Goal: Information Seeking & Learning: Learn about a topic

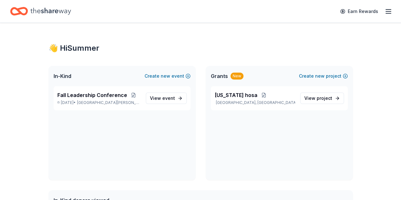
click at [53, 11] on icon "Home" at bounding box center [50, 11] width 41 height 7
click at [317, 99] on span "View project" at bounding box center [318, 98] width 28 height 8
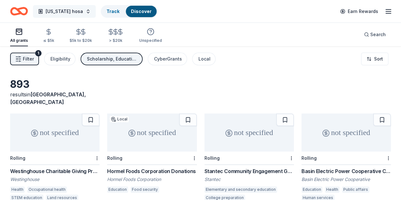
click at [72, 11] on span "Minnesota hosa" at bounding box center [64, 12] width 37 height 8
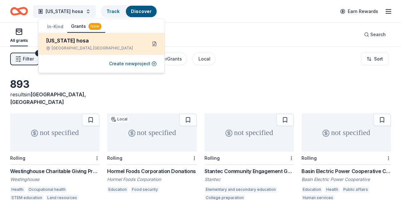
click at [156, 43] on button at bounding box center [154, 44] width 10 height 10
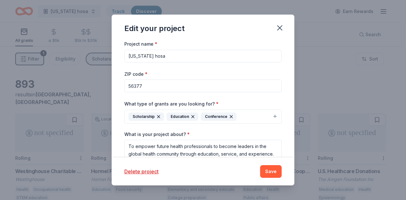
click at [172, 57] on input "Minnesota hosa" at bounding box center [202, 56] width 157 height 13
type input "[US_STATE] HOSA-Future Health Professionals"
click at [278, 171] on button "Save" at bounding box center [271, 171] width 22 height 13
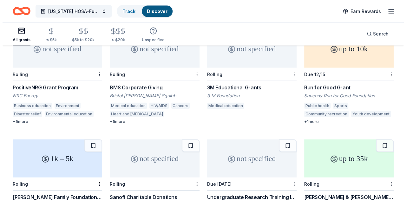
scroll to position [696, 0]
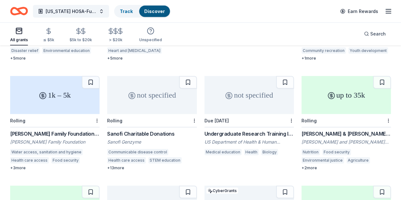
click at [370, 32] on span "Search" at bounding box center [378, 34] width 16 height 8
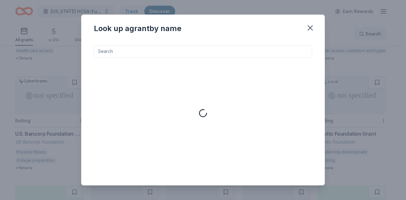
type input "a"
type input "capacity building"
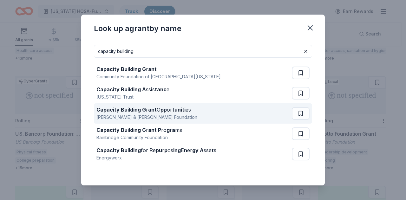
click at [198, 110] on div "Capacity Building G r ant O pp or tuniti es Ethel & James Flinn Foundation" at bounding box center [193, 113] width 195 height 20
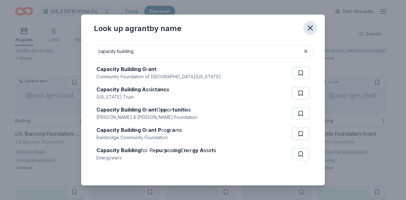
click at [304, 28] on button "button" at bounding box center [310, 28] width 14 height 14
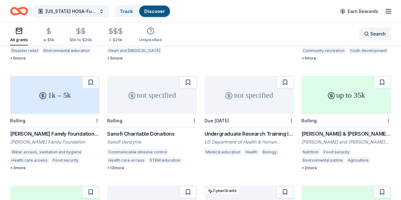
click at [379, 33] on span "Search" at bounding box center [378, 34] width 16 height 8
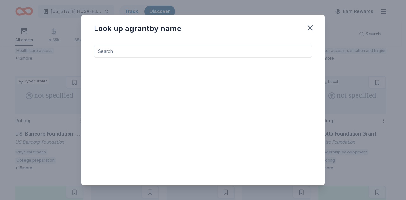
click at [186, 52] on input at bounding box center [203, 51] width 218 height 13
type input "Minnesota"
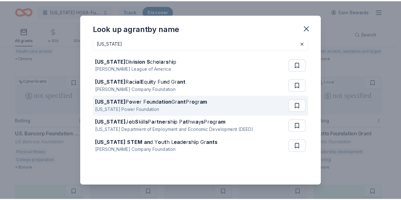
scroll to position [11, 0]
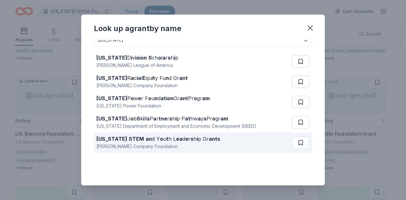
click at [209, 137] on strong "ants" at bounding box center [214, 139] width 11 height 6
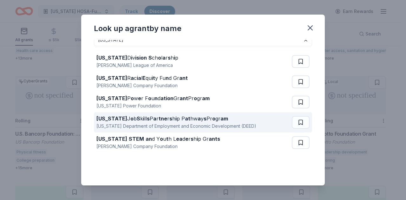
click at [195, 122] on div "Minnesota Department of Employment and Economic Development (DEED)" at bounding box center [176, 126] width 160 height 8
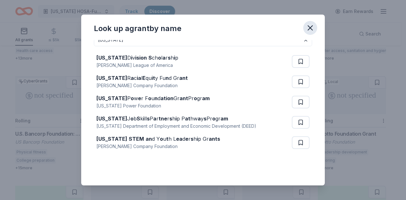
click at [308, 24] on icon "button" at bounding box center [310, 27] width 9 height 9
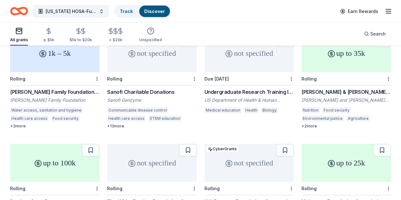
scroll to position [727, 0]
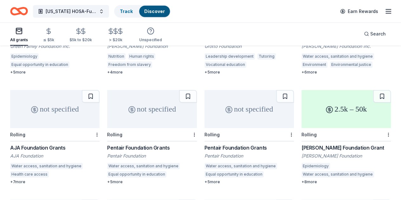
scroll to position [1042, 0]
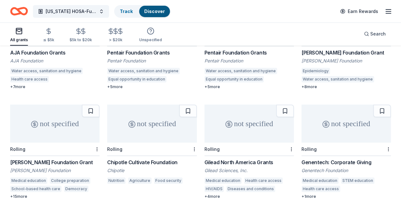
scroll to position [1138, 0]
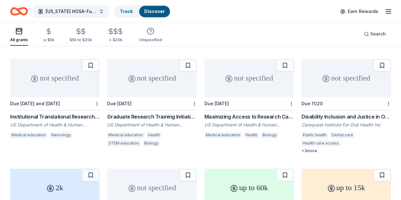
scroll to position [1577, 0]
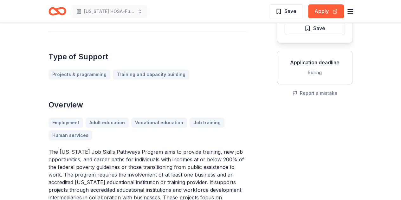
scroll to position [127, 0]
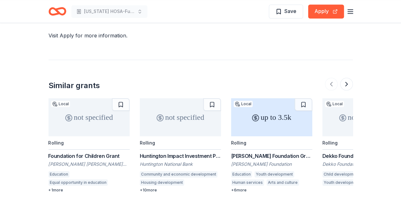
scroll to position [539, 0]
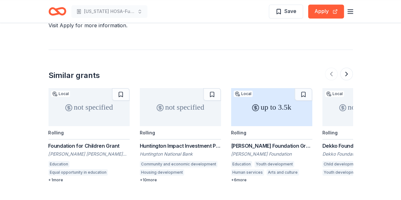
click at [254, 106] on icon at bounding box center [255, 107] width 3 height 3
click at [182, 99] on div "not specified" at bounding box center [180, 107] width 81 height 38
click at [343, 68] on button at bounding box center [346, 74] width 13 height 13
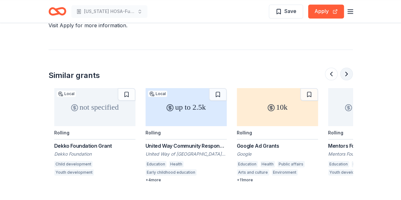
scroll to position [0, 274]
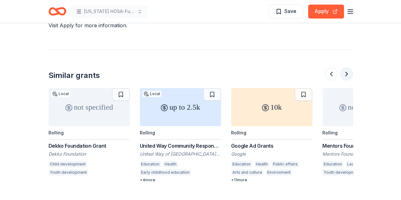
click at [343, 68] on button at bounding box center [346, 74] width 13 height 13
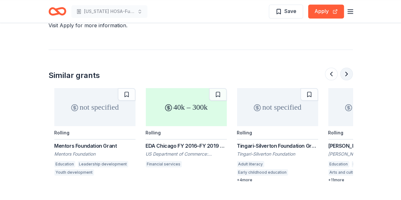
scroll to position [0, 548]
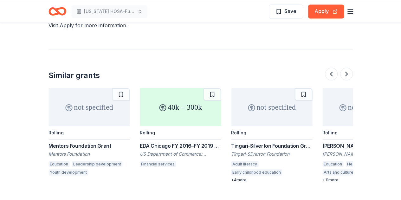
click at [191, 103] on div "40k – 300k" at bounding box center [180, 107] width 81 height 38
click at [347, 68] on button at bounding box center [346, 74] width 13 height 13
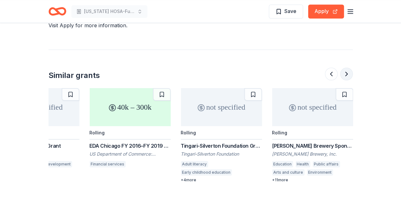
scroll to position [0, 599]
click at [332, 68] on button at bounding box center [331, 74] width 13 height 13
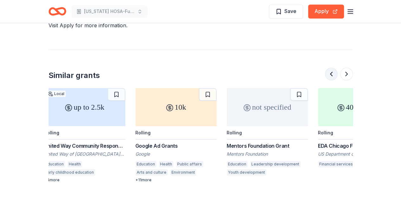
scroll to position [0, 365]
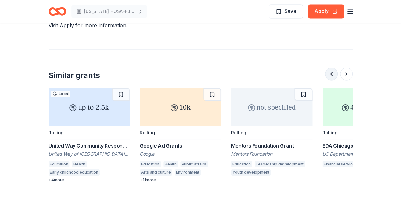
click at [335, 68] on button at bounding box center [331, 74] width 13 height 13
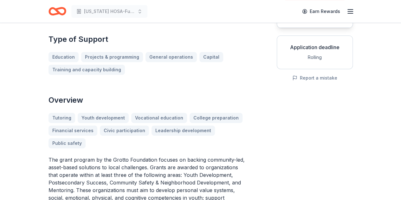
scroll to position [0, 0]
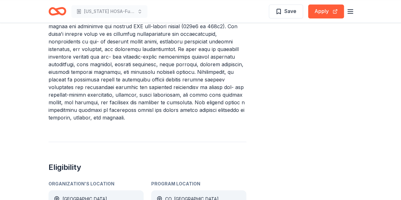
scroll to position [285, 0]
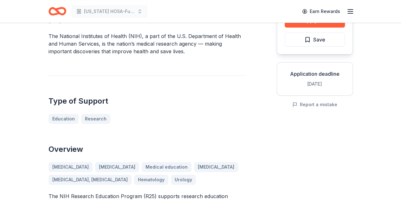
scroll to position [95, 0]
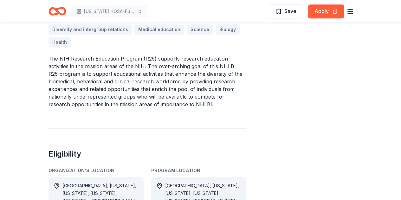
scroll to position [317, 0]
